Goal: Find specific page/section: Find specific page/section

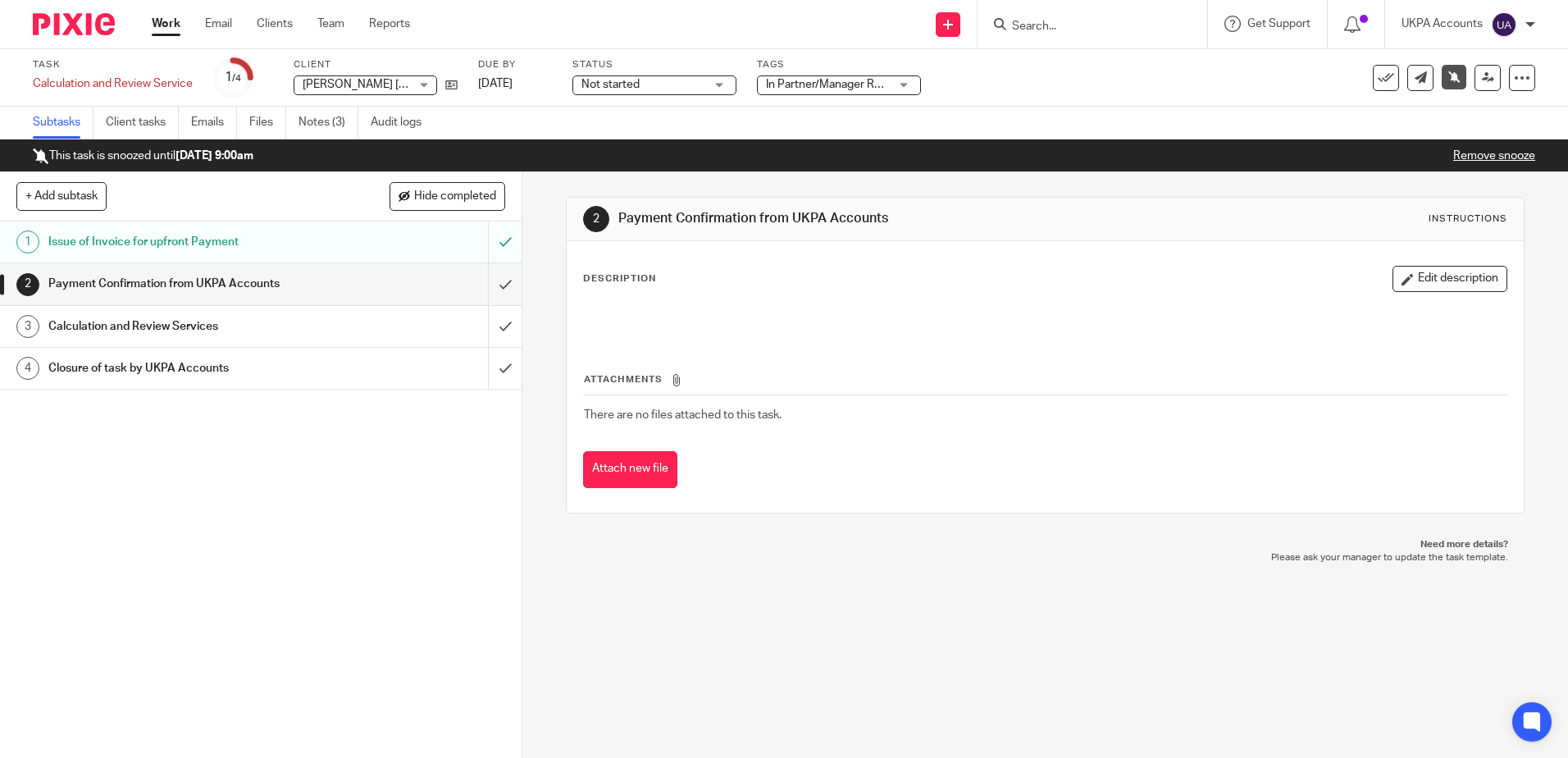
click at [1072, 21] on input "Search" at bounding box center [1084, 26] width 148 height 14
paste input "[PERSON_NAME]"
type input "[PERSON_NAME]"
click button "submit" at bounding box center [0, 0] width 0 height 0
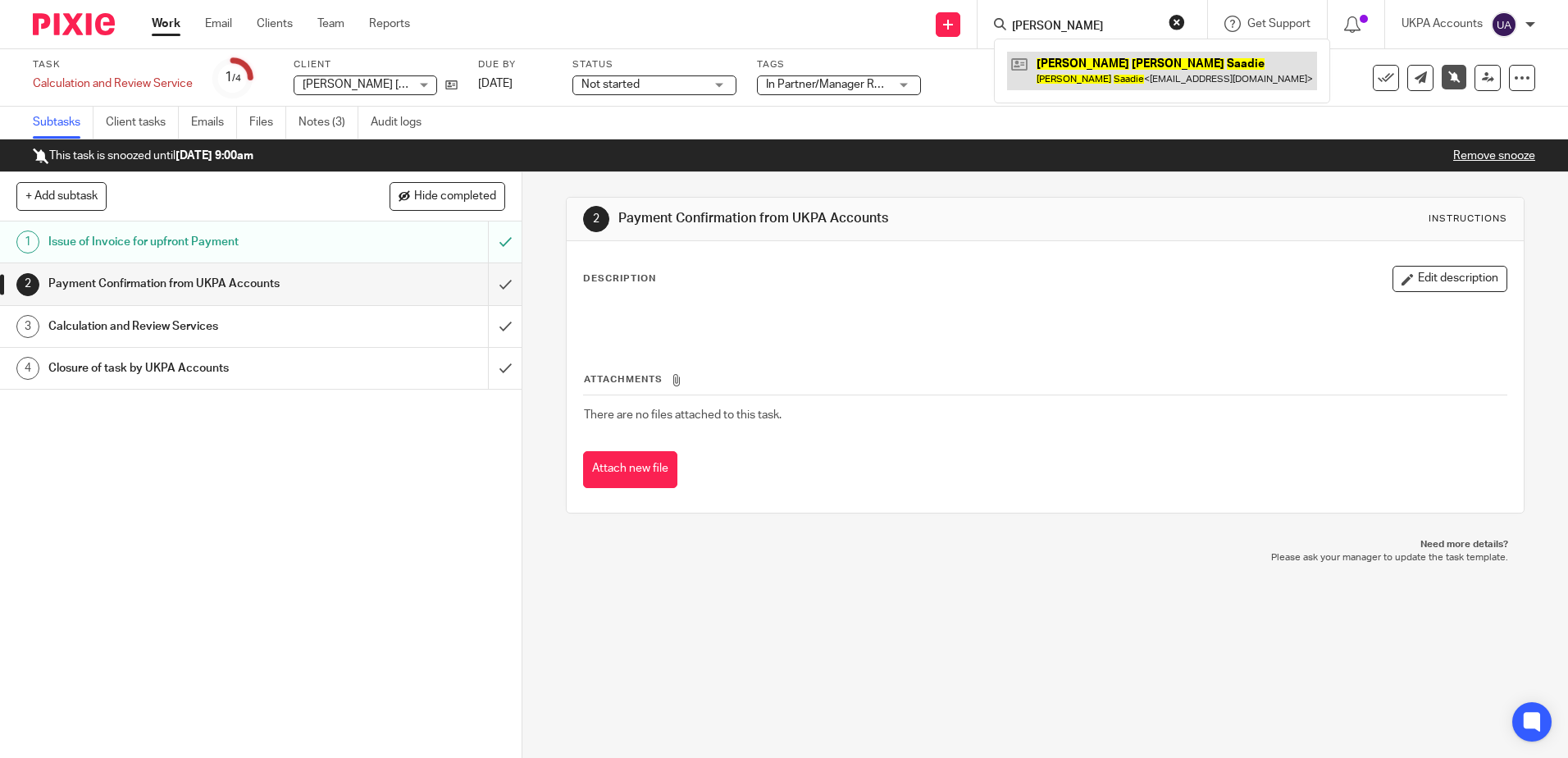
click at [1093, 82] on link at bounding box center [1162, 70] width 310 height 38
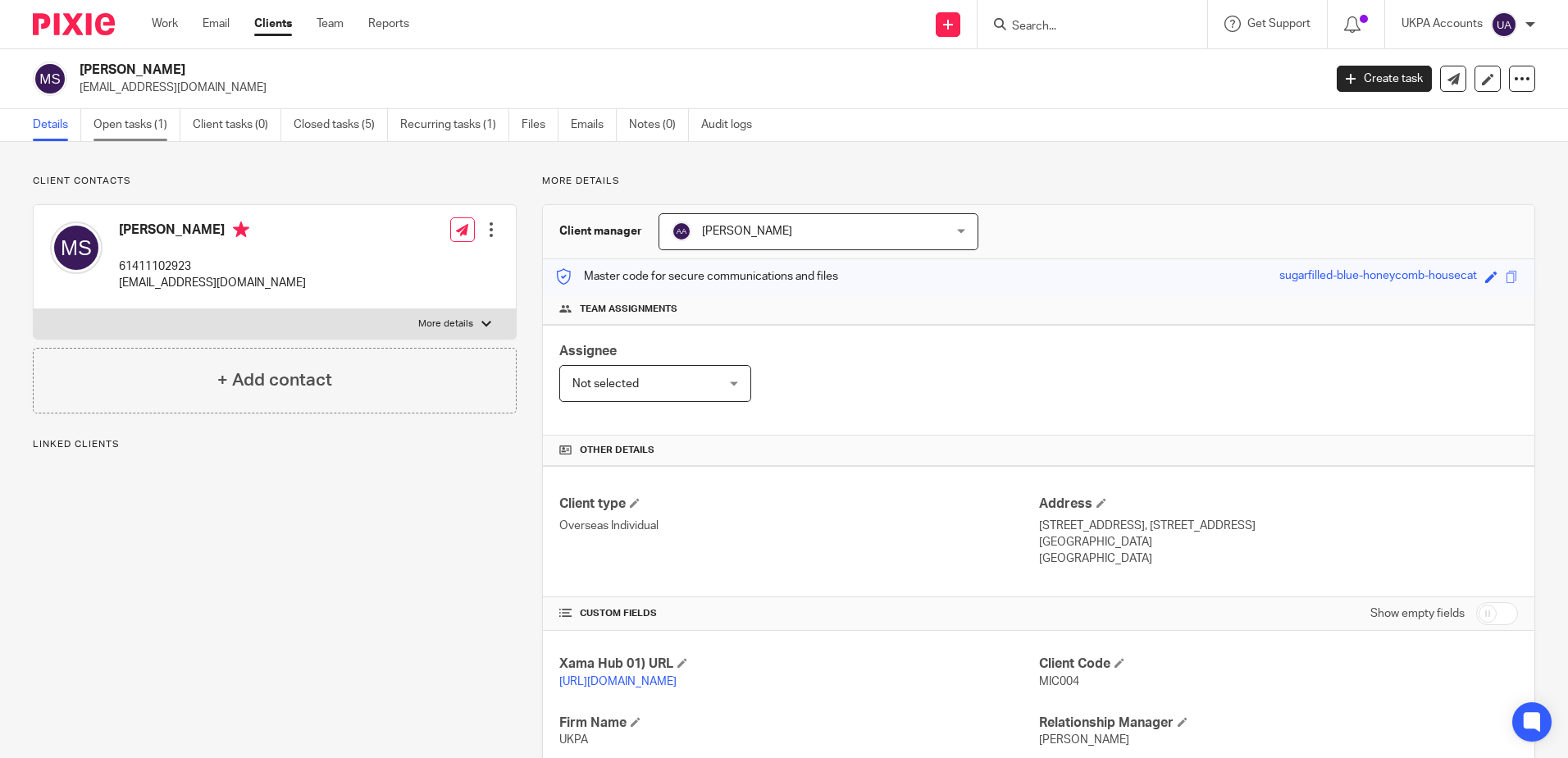
click at [99, 124] on link "Open tasks (1)" at bounding box center [137, 125] width 87 height 32
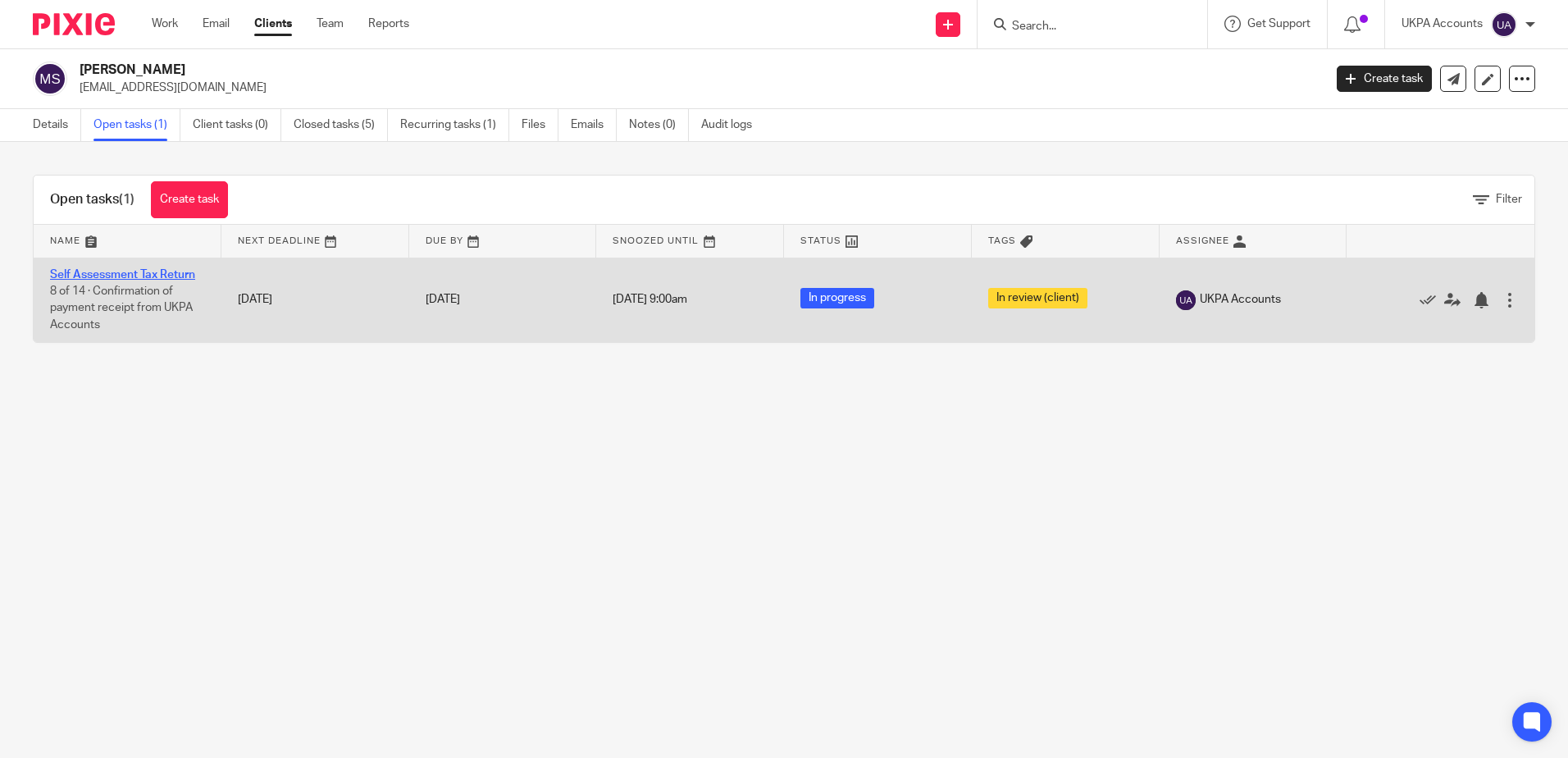
click at [114, 275] on link "Self Assessment Tax Return" at bounding box center [123, 275] width 145 height 12
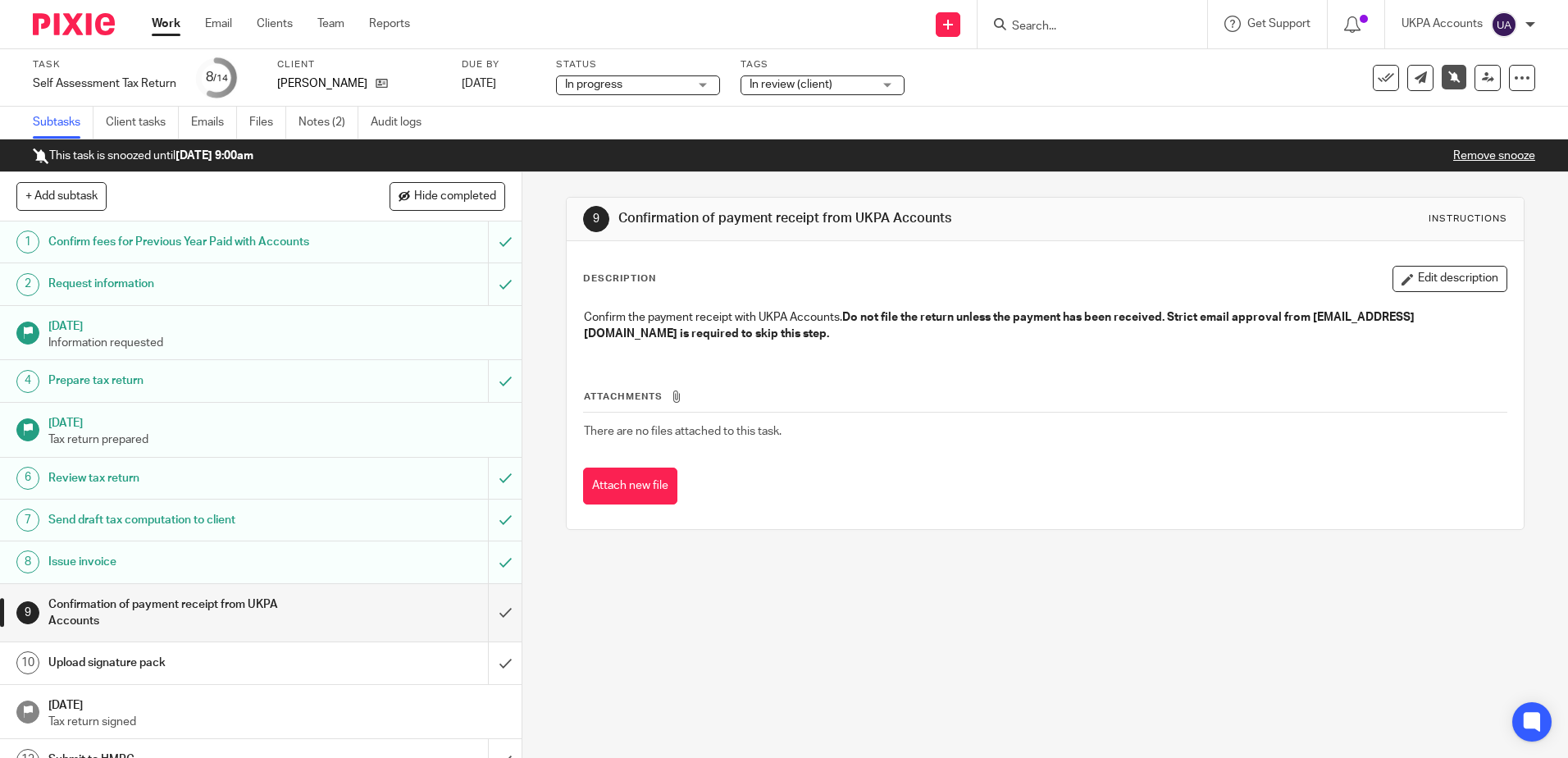
click at [913, 733] on div "9 Confirmation of payment receipt from UKPA Accounts Instructions Description E…" at bounding box center [1045, 465] width 1046 height 586
click at [1143, 37] on div at bounding box center [1093, 24] width 230 height 48
click at [1084, 20] on input "Search" at bounding box center [1084, 26] width 148 height 14
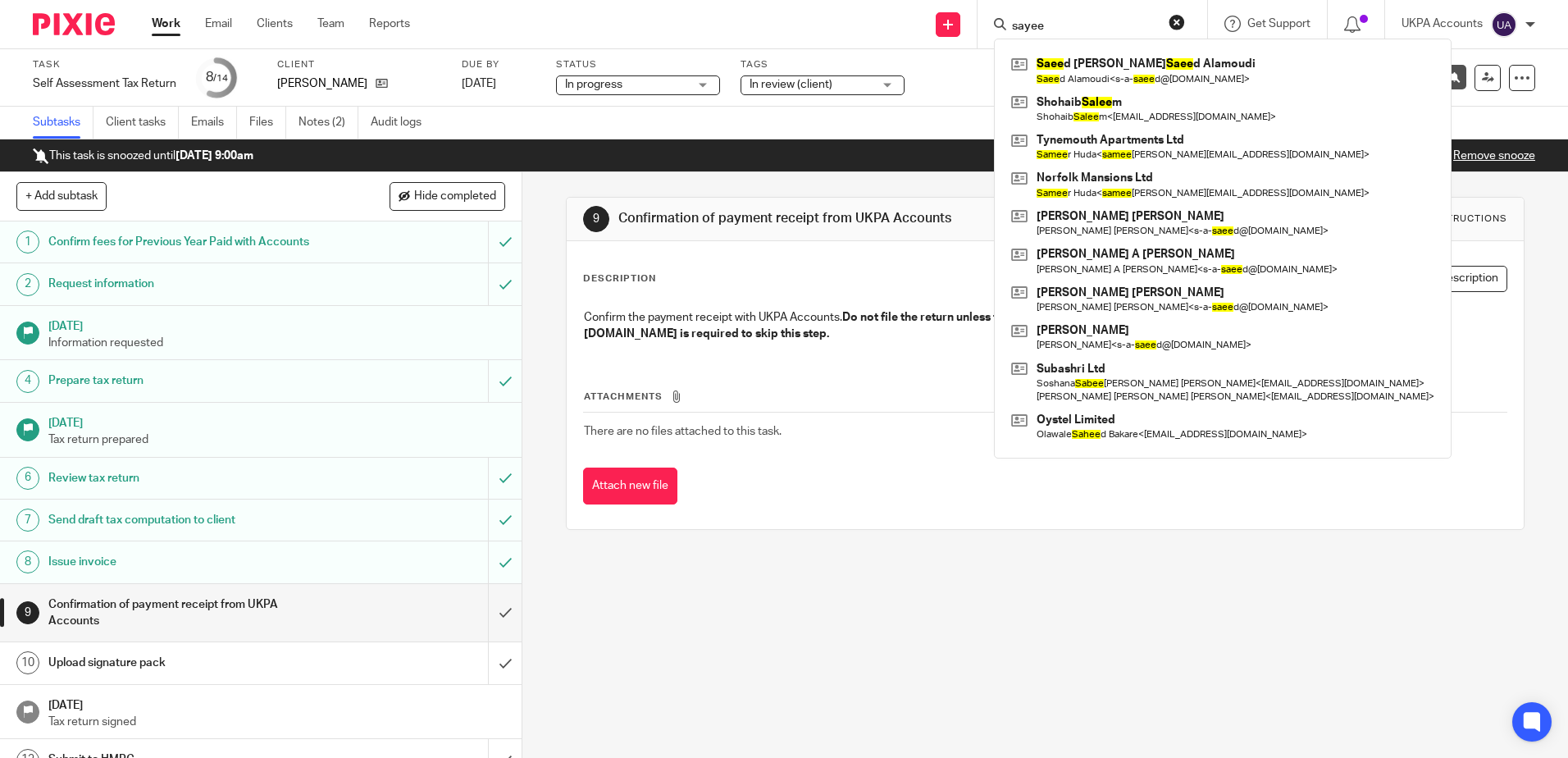
type input "sayee"
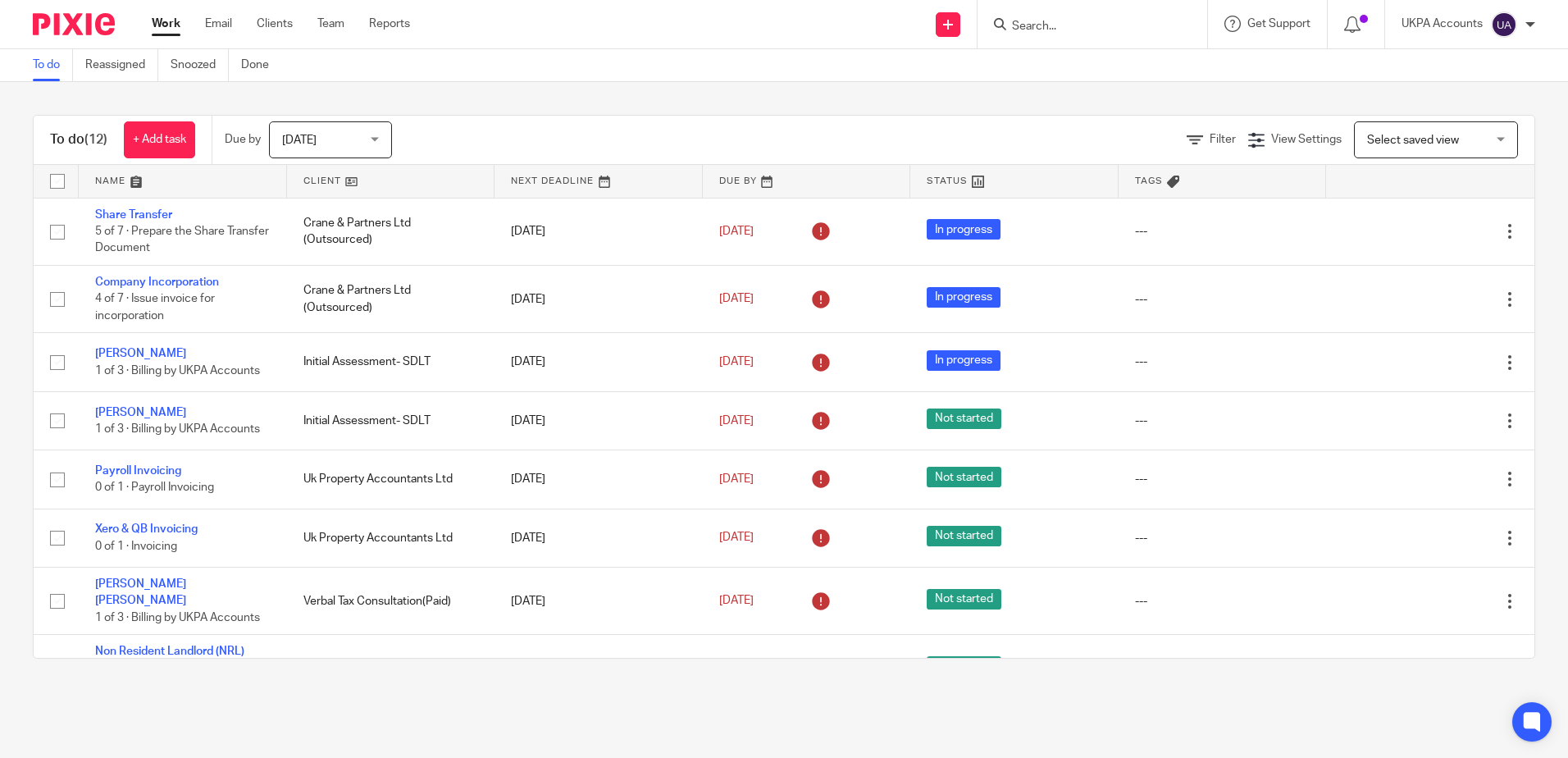
click at [1042, 29] on input "Search" at bounding box center [1084, 26] width 148 height 14
type input "[PERSON_NAME]"
click button "submit" at bounding box center [0, 0] width 0 height 0
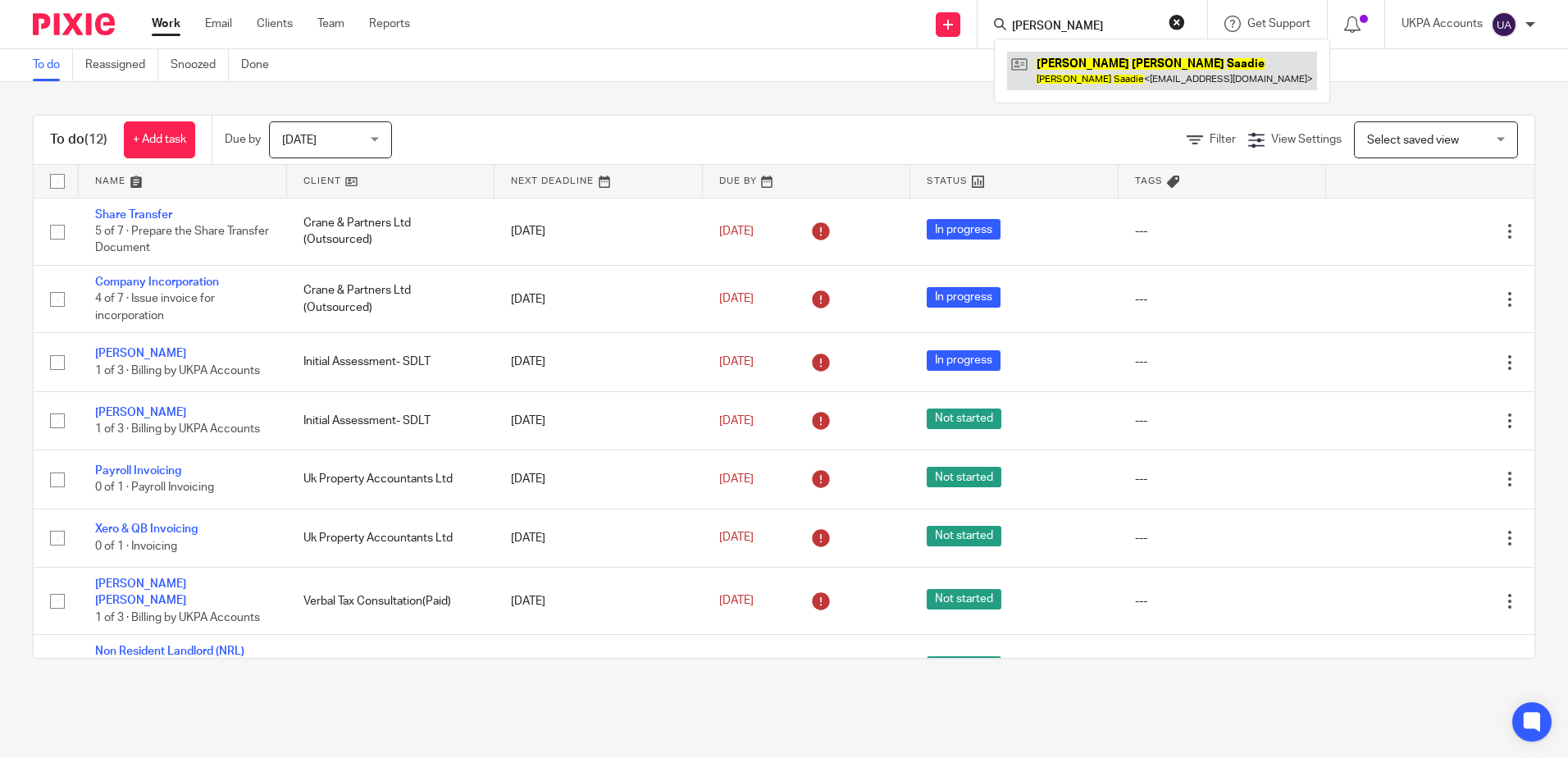
click at [1081, 81] on link at bounding box center [1162, 70] width 310 height 38
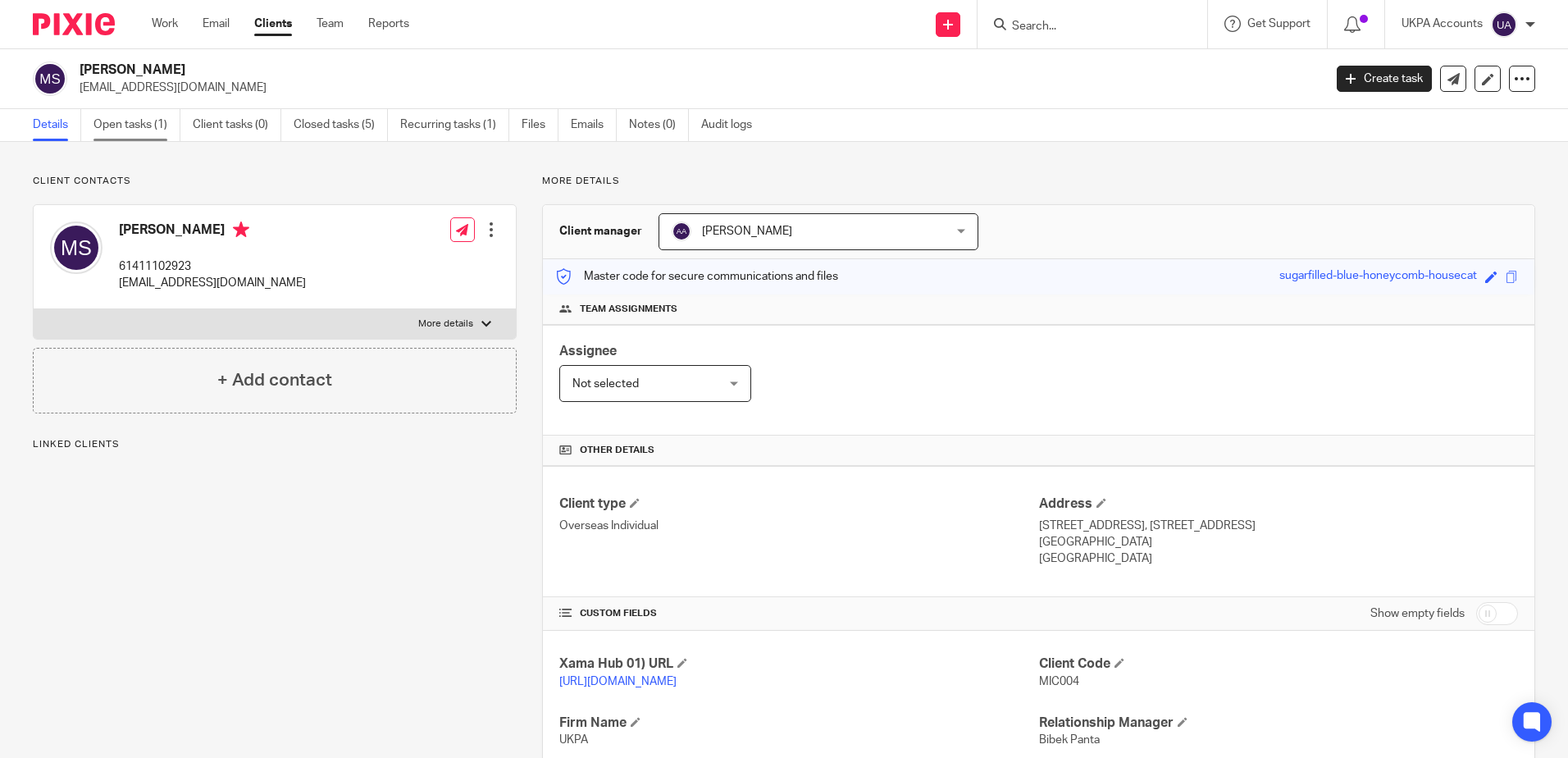
click at [154, 126] on link "Open tasks (1)" at bounding box center [137, 125] width 87 height 32
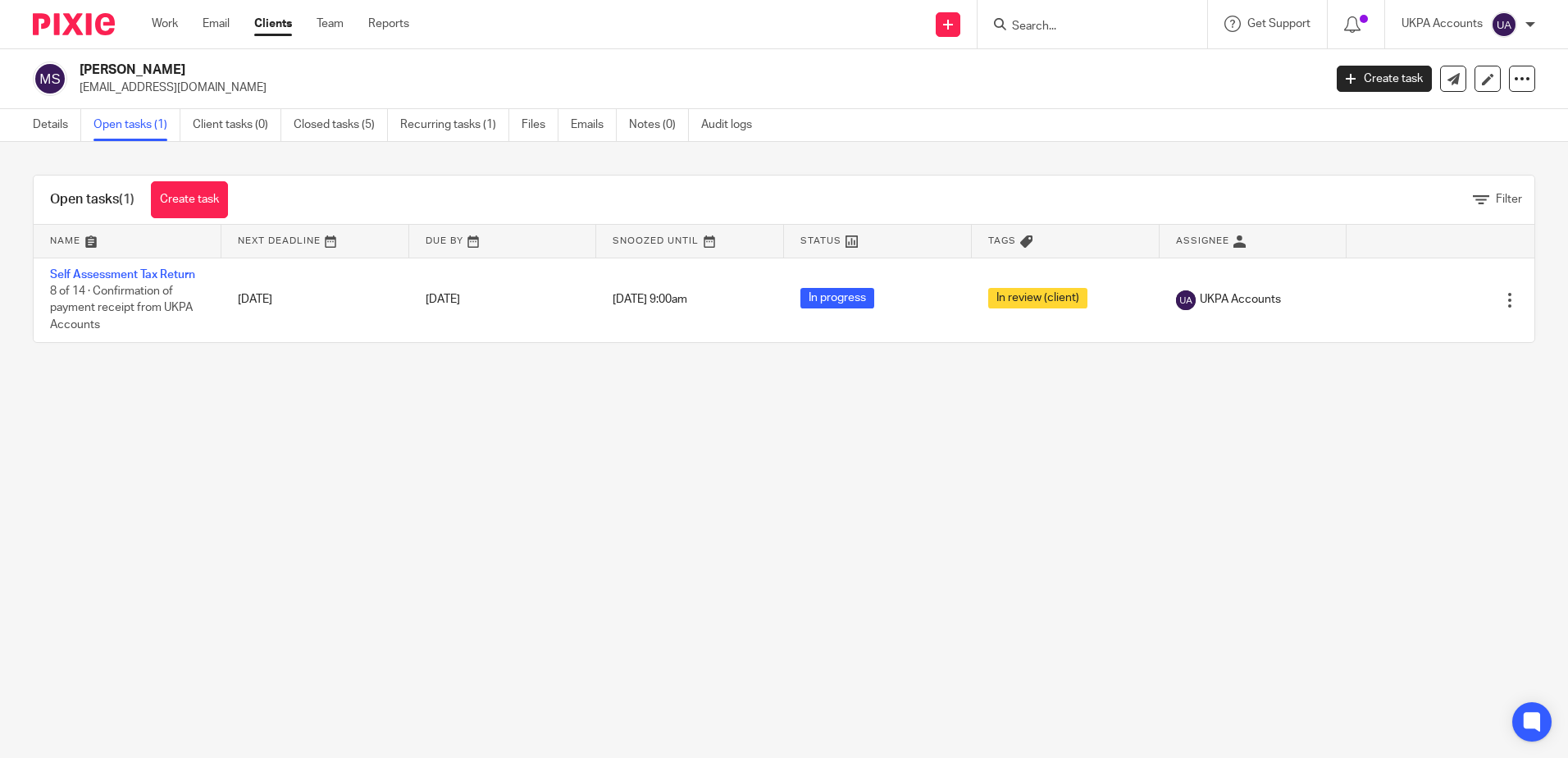
click at [112, 277] on link "Self Assessment Tax Return" at bounding box center [123, 275] width 145 height 12
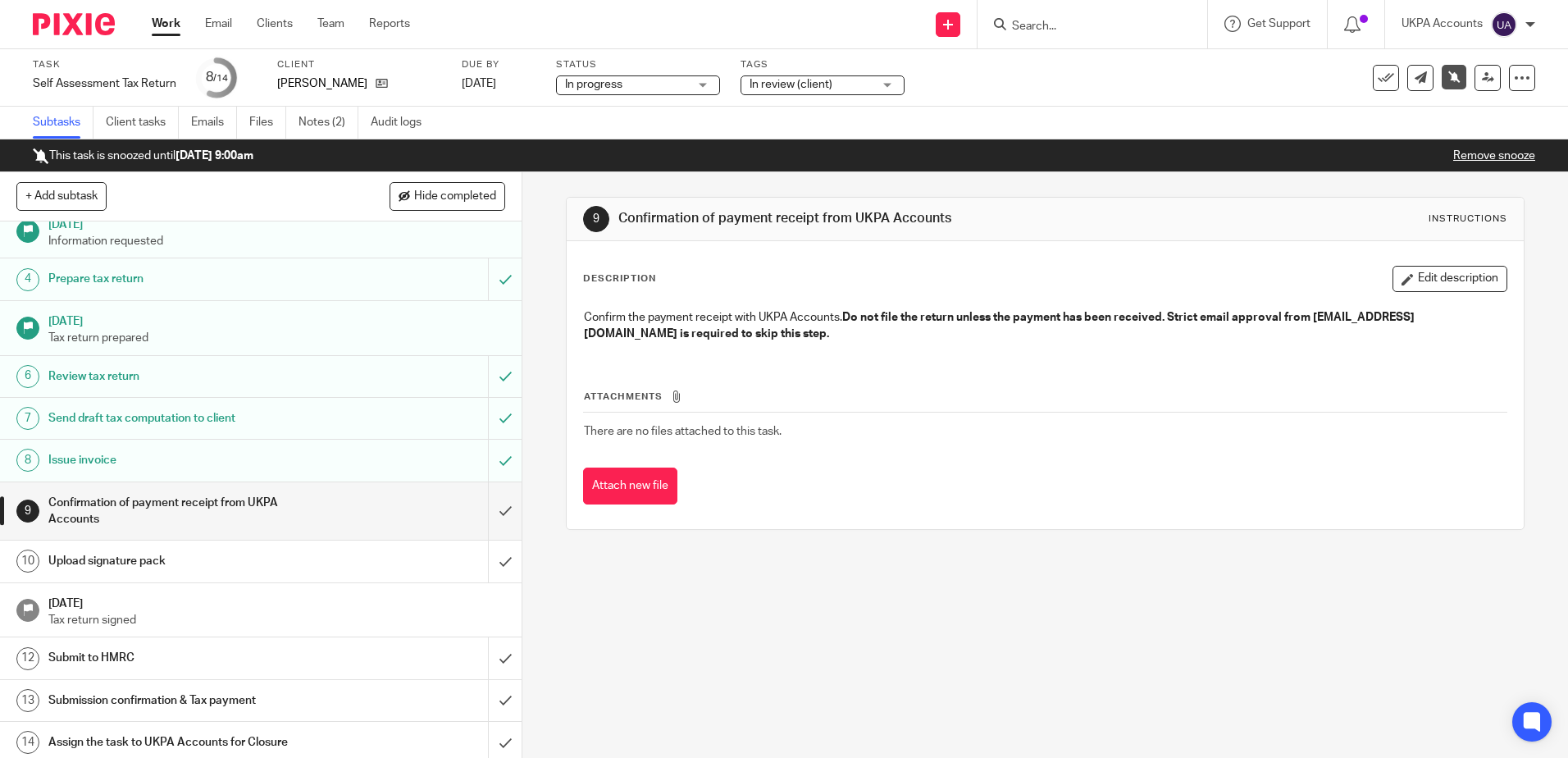
scroll to position [107, 0]
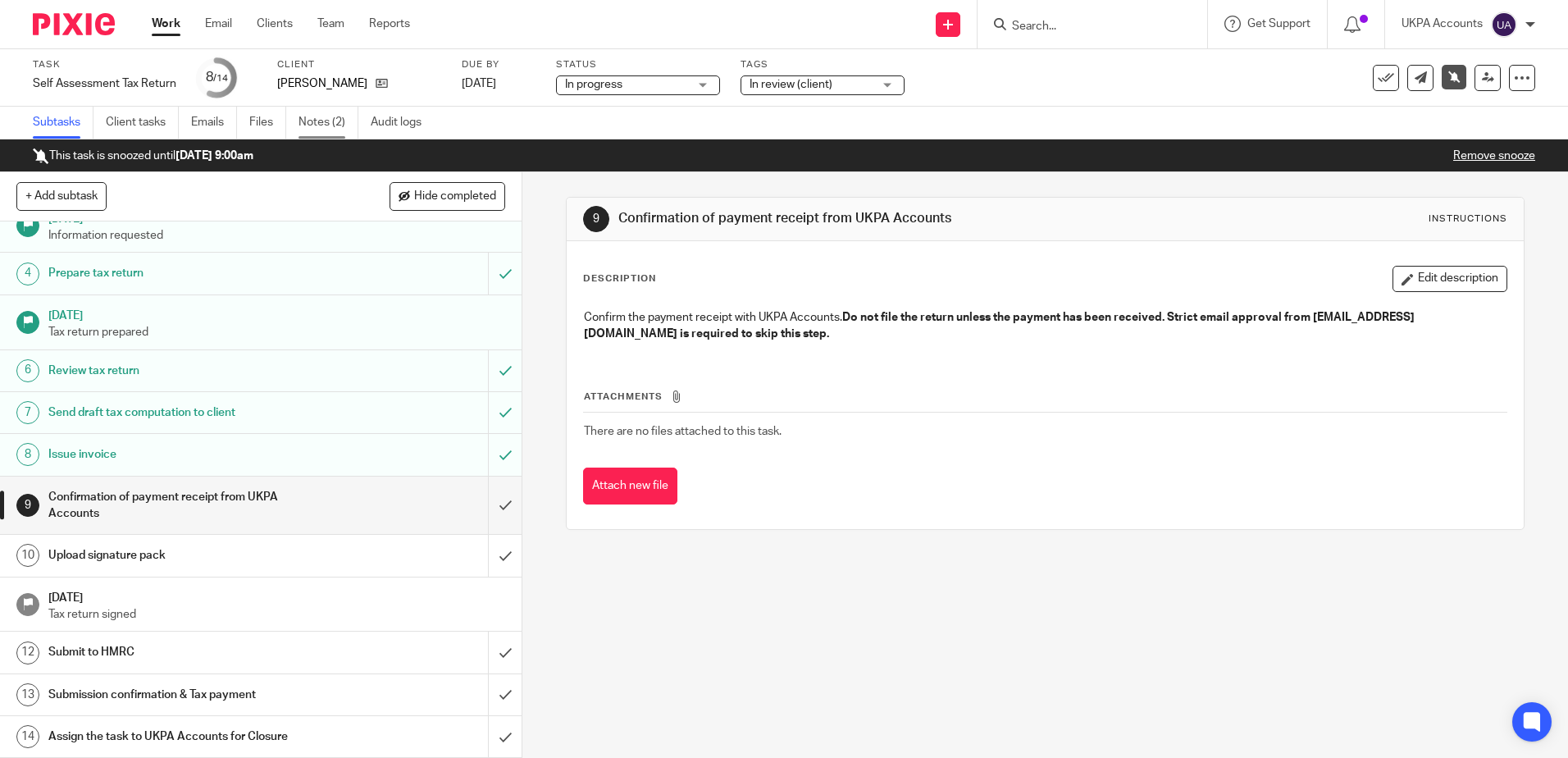
click at [323, 117] on link "Notes (2)" at bounding box center [328, 123] width 60 height 32
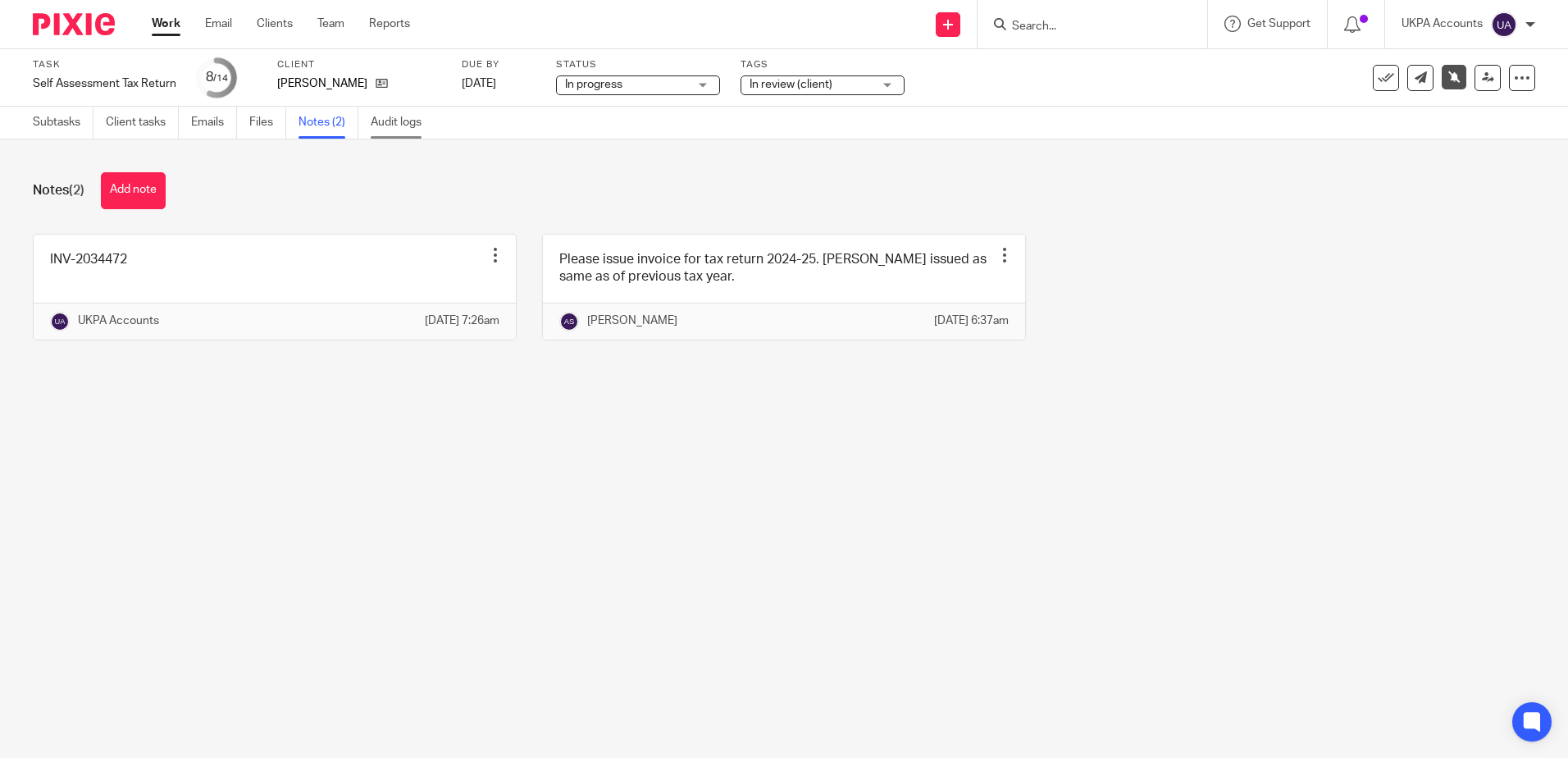
click at [384, 122] on link "Audit logs" at bounding box center [402, 123] width 63 height 32
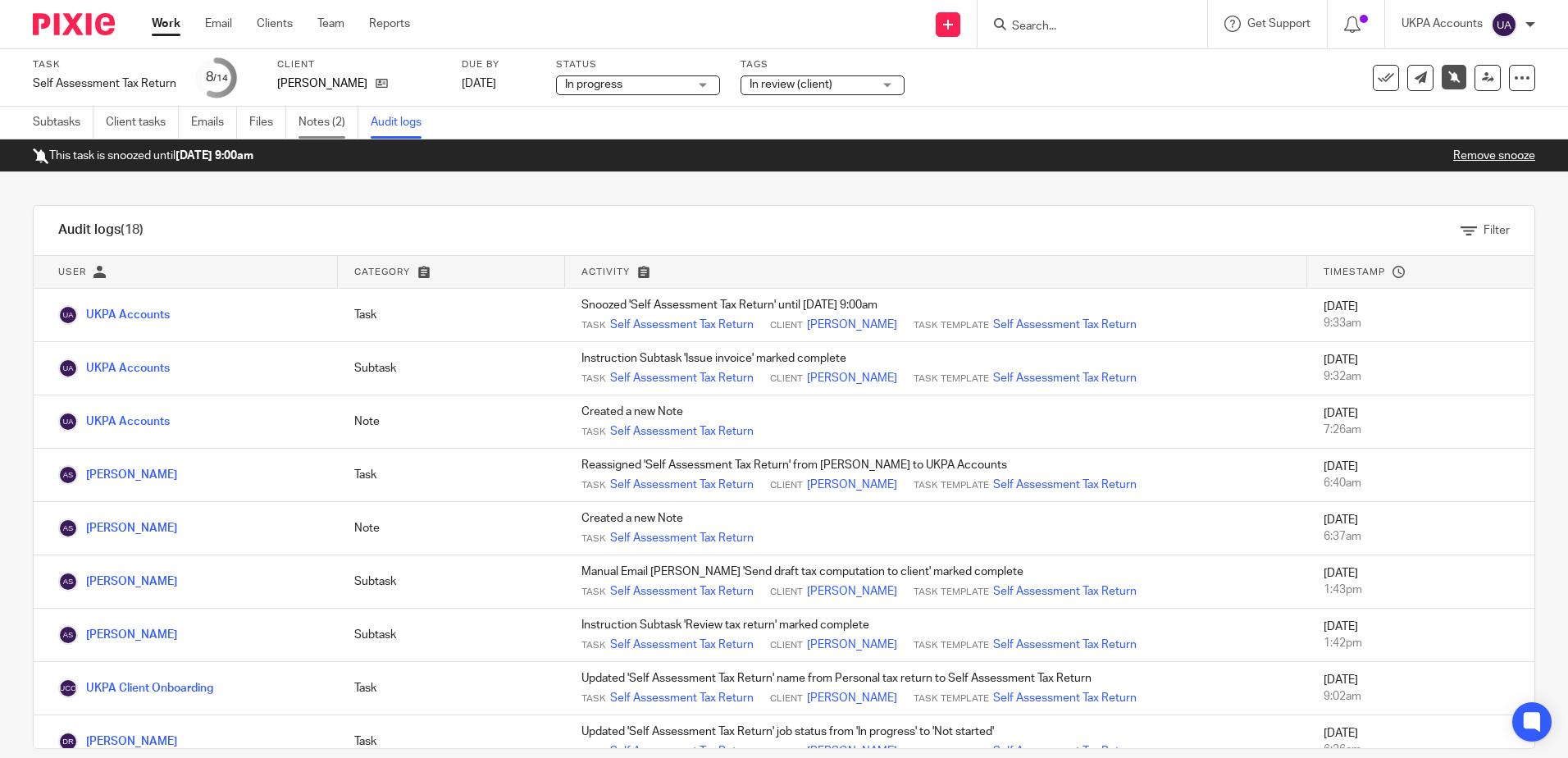
click at [352, 118] on link "Notes (2)" at bounding box center [328, 123] width 60 height 32
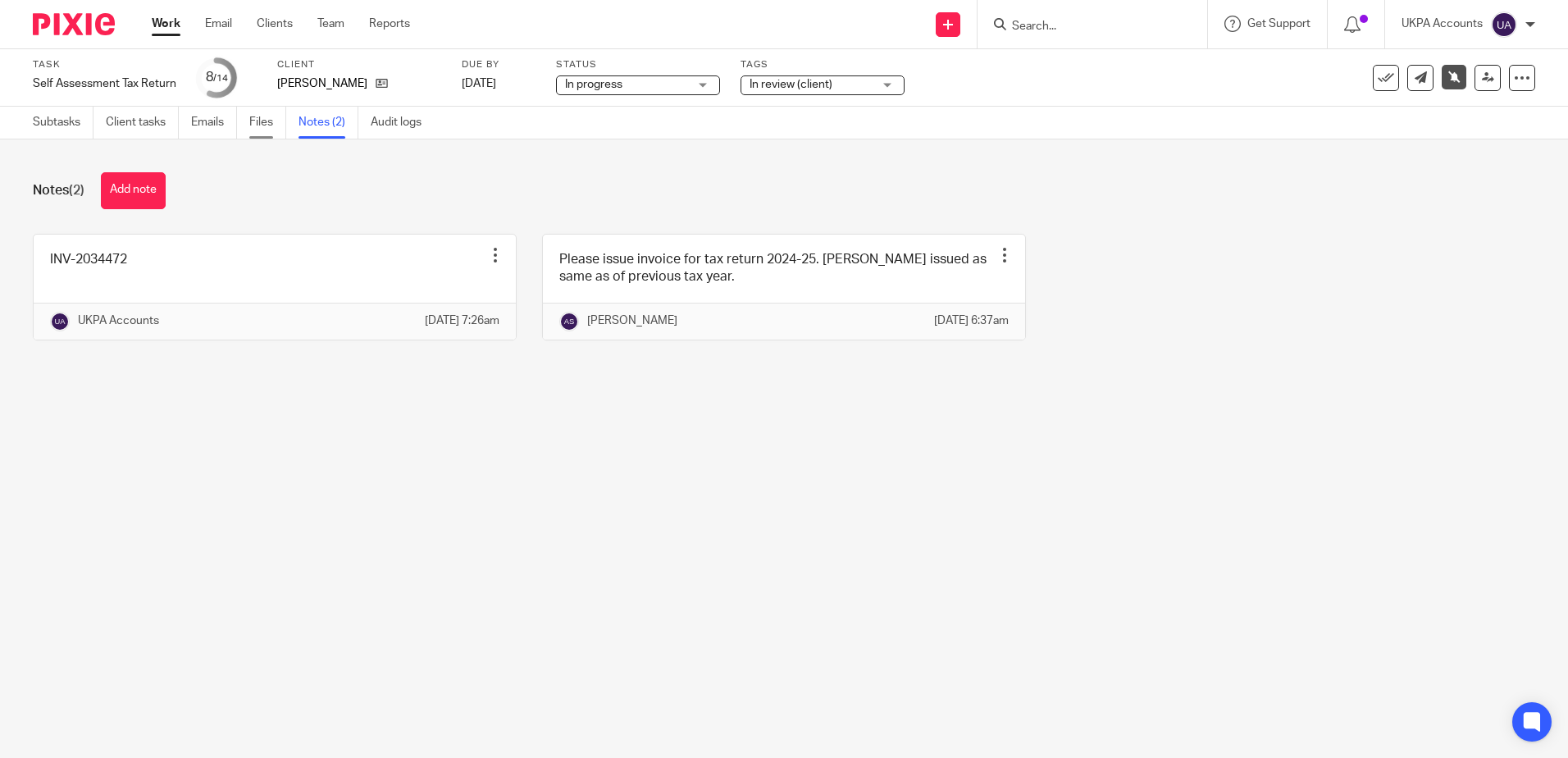
click at [260, 130] on link "Files" at bounding box center [268, 123] width 37 height 32
click at [128, 121] on link "Client tasks" at bounding box center [142, 123] width 73 height 32
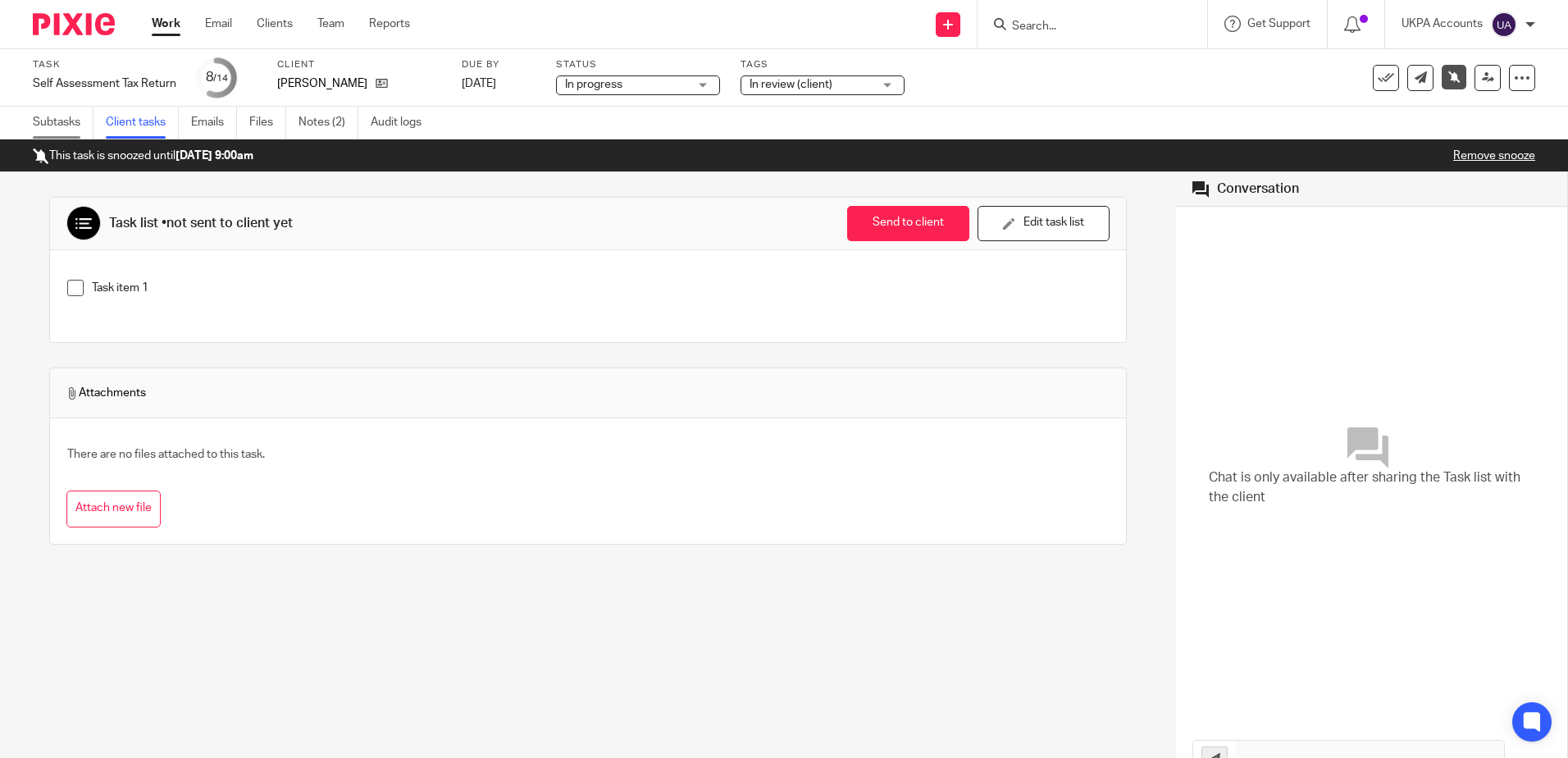
click at [63, 123] on link "Subtasks" at bounding box center [63, 123] width 61 height 32
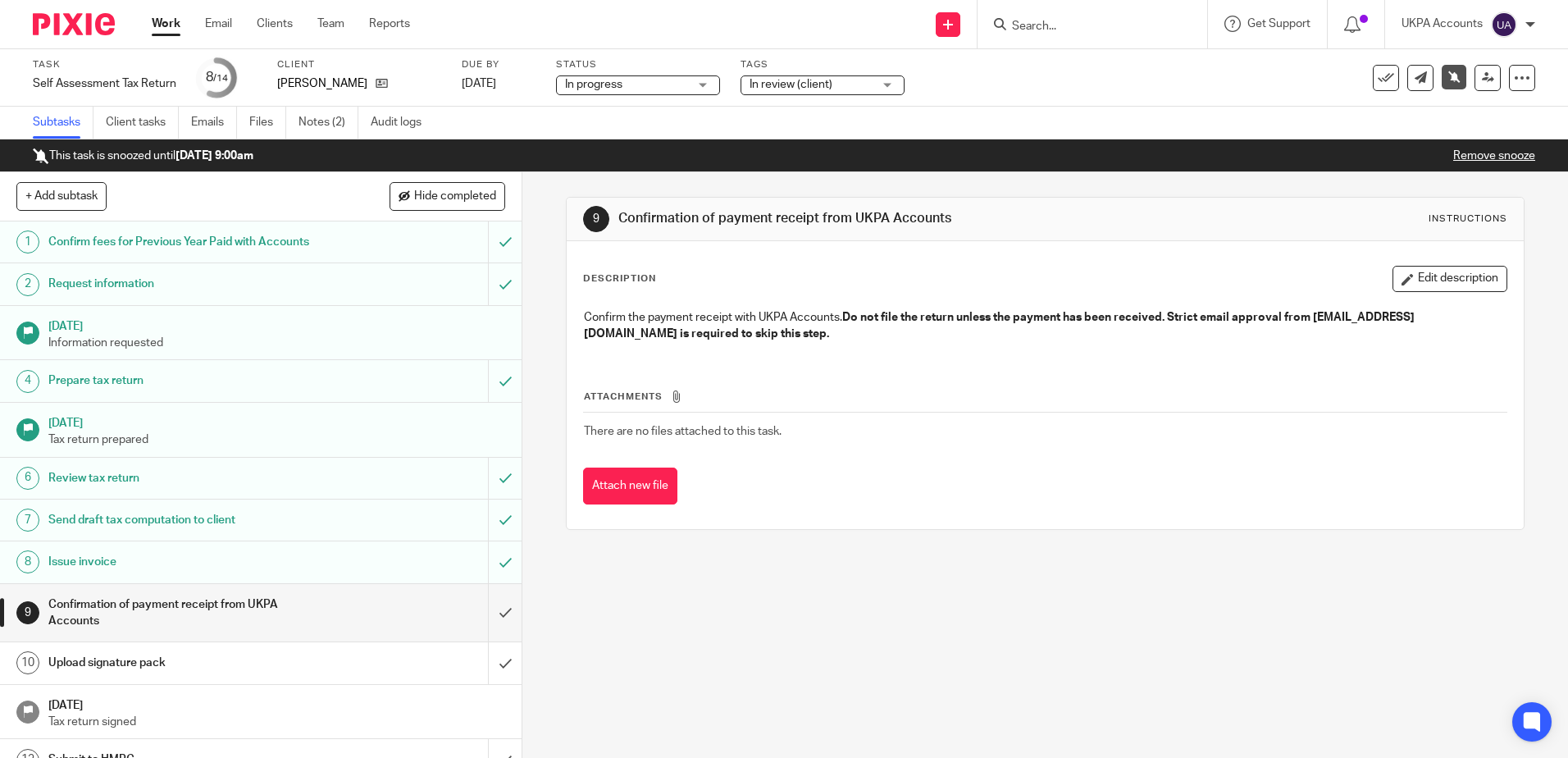
scroll to position [107, 0]
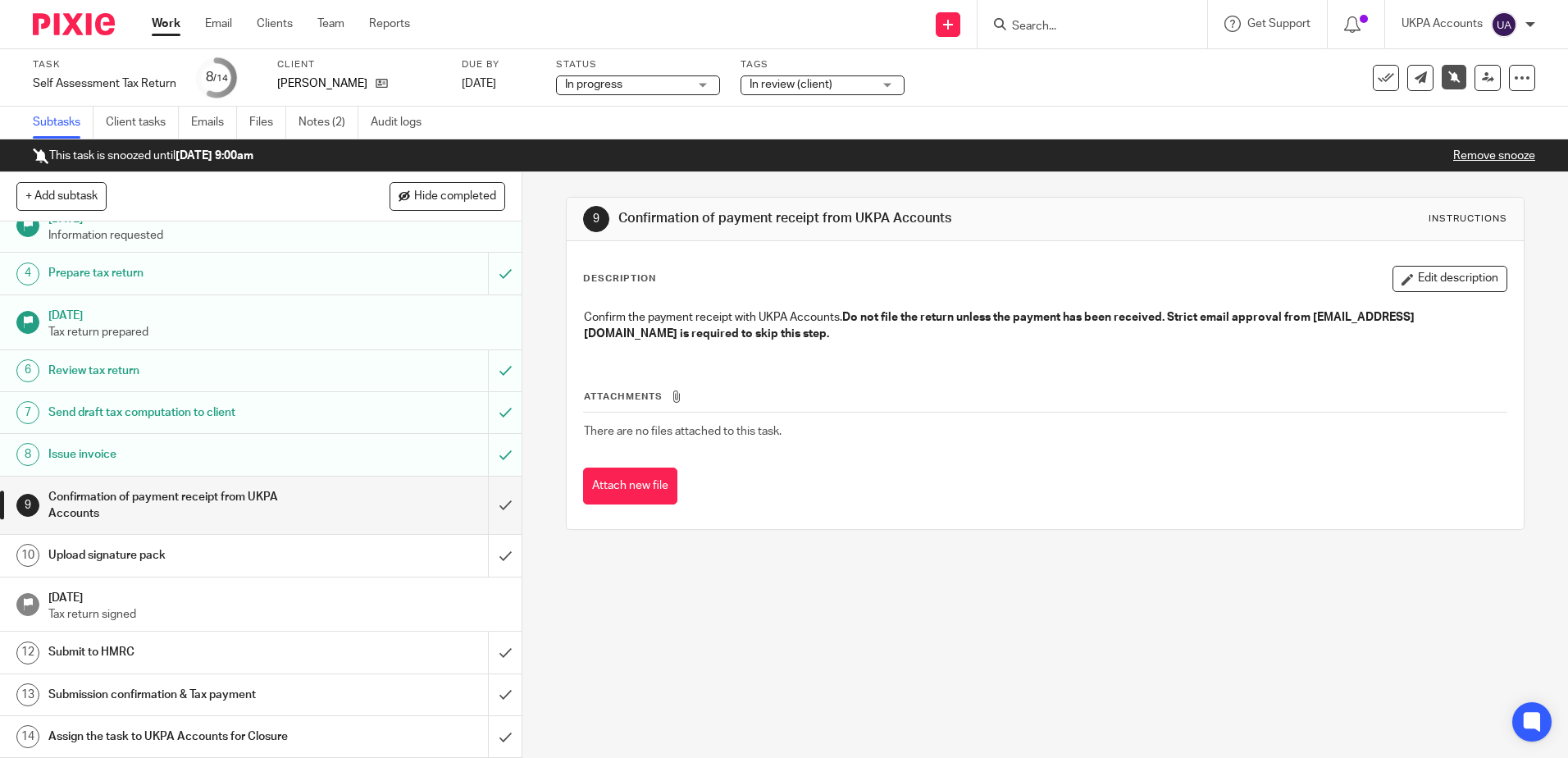
drag, startPoint x: 1045, startPoint y: 591, endPoint x: 932, endPoint y: 556, distance: 118.3
click at [1042, 592] on div "9 Confirmation of payment receipt from UKPA Accounts Instructions Description E…" at bounding box center [1045, 465] width 1046 height 586
